Goal: Information Seeking & Learning: Check status

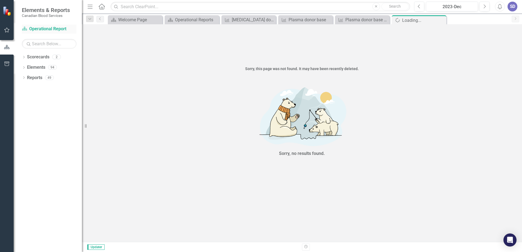
click at [31, 29] on link "Scorecard Operational Report" at bounding box center [49, 29] width 55 height 6
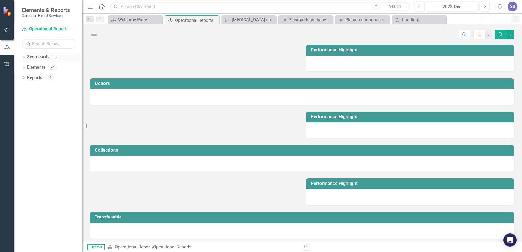
click at [23, 58] on icon "Dropdown" at bounding box center [24, 57] width 4 height 3
click at [39, 65] on link "Strategic Report (2025)" at bounding box center [56, 67] width 52 height 6
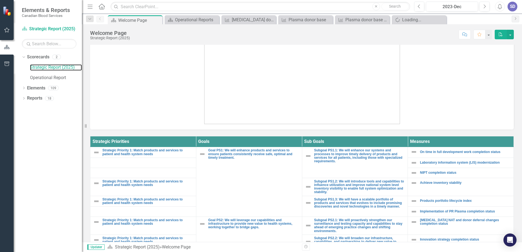
scroll to position [109, 0]
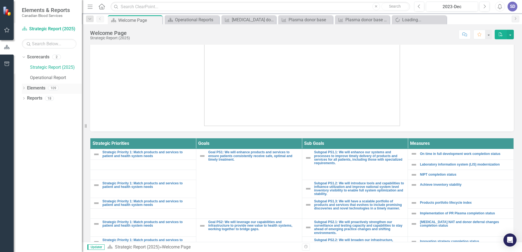
click at [24, 90] on icon "Dropdown" at bounding box center [24, 88] width 4 height 3
click at [49, 131] on link "Measure Measures" at bounding box center [43, 129] width 27 height 6
click at [27, 131] on icon "Dropdown" at bounding box center [27, 130] width 4 height 3
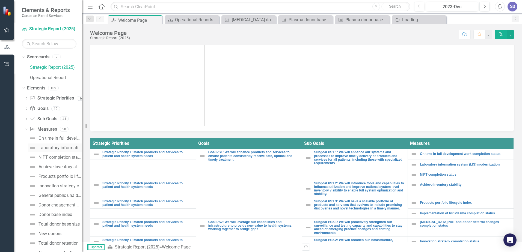
scroll to position [27, 0]
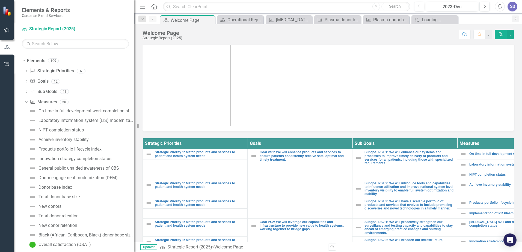
drag, startPoint x: 82, startPoint y: 143, endPoint x: 134, endPoint y: 147, distance: 52.3
click at [134, 147] on div "Resize" at bounding box center [136, 126] width 4 height 252
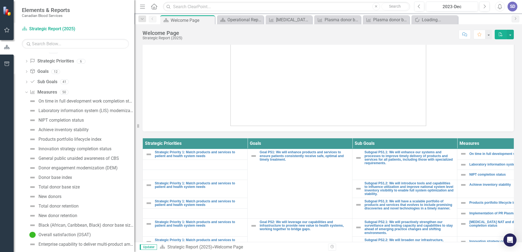
scroll to position [55, 0]
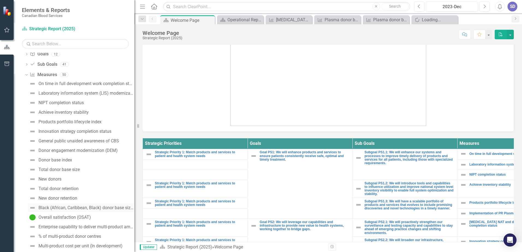
click at [69, 211] on link "Black (African, Caribbean, Black) donor base size (WB, Stem)" at bounding box center [81, 208] width 107 height 9
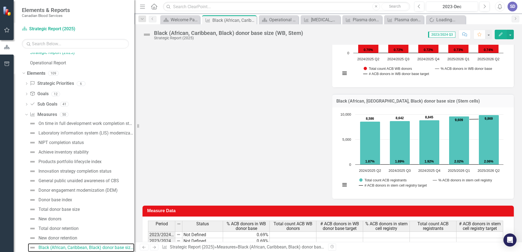
scroll to position [220, 0]
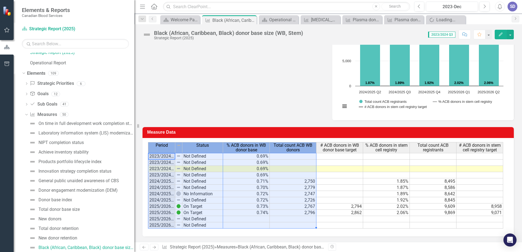
drag, startPoint x: 154, startPoint y: 150, endPoint x: 308, endPoint y: 208, distance: 164.5
click at [308, 208] on div "Period Status % ACB donors in WB donor base Total count ACB WB donors # ACB don…" at bounding box center [326, 185] width 356 height 87
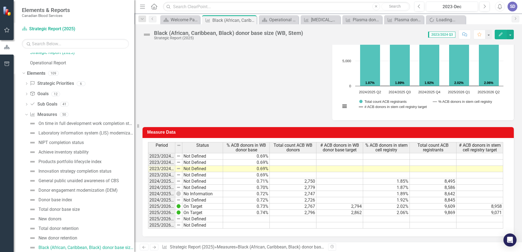
click at [233, 123] on div "Measure Data Last Calculated Period Status % ACB donors in WB donor base Total …" at bounding box center [328, 178] width 380 height 116
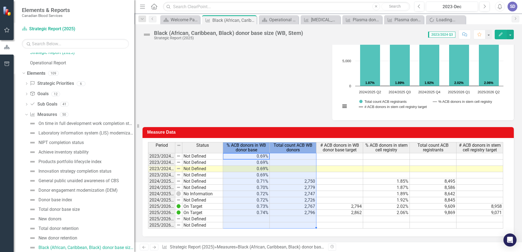
drag, startPoint x: 224, startPoint y: 145, endPoint x: 307, endPoint y: 206, distance: 103.3
click at [307, 206] on div "Period Status % ACB donors in WB donor base Total count ACB WB donors # ACB don…" at bounding box center [326, 185] width 356 height 87
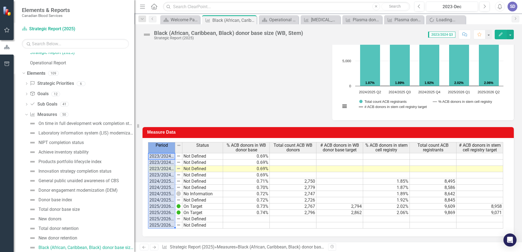
drag, startPoint x: 152, startPoint y: 146, endPoint x: 170, endPoint y: 217, distance: 73.8
click at [170, 217] on div "Period Status % ACB donors in WB donor base Total count ACB WB donors # ACB don…" at bounding box center [326, 185] width 356 height 87
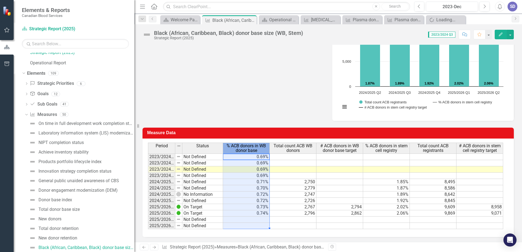
click at [228, 147] on span "% ACB donors in WB donor base" at bounding box center [246, 149] width 44 height 10
click at [298, 120] on div "Analysis 2023-Dec Black (African, [GEOGRAPHIC_DATA], Black) donor base size (WB…" at bounding box center [328, 10] width 380 height 221
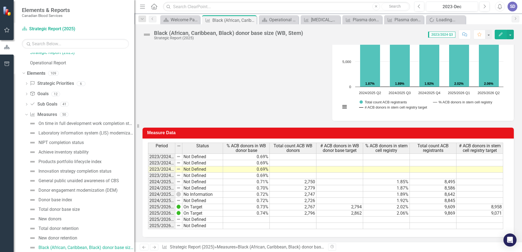
click at [258, 150] on span "% ACB donors in WB donor base" at bounding box center [246, 149] width 44 height 10
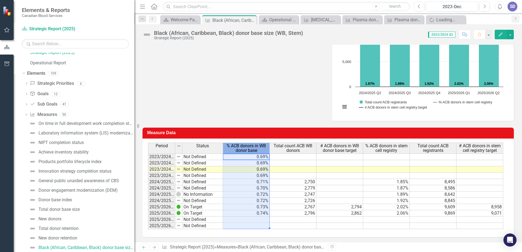
click at [258, 150] on span "% ACB donors in WB donor base" at bounding box center [246, 149] width 44 height 10
drag, startPoint x: 227, startPoint y: 145, endPoint x: 256, endPoint y: 147, distance: 29.0
click at [256, 147] on span "% ACB donors in WB donor base" at bounding box center [246, 149] width 44 height 10
